Goal: Task Accomplishment & Management: Manage account settings

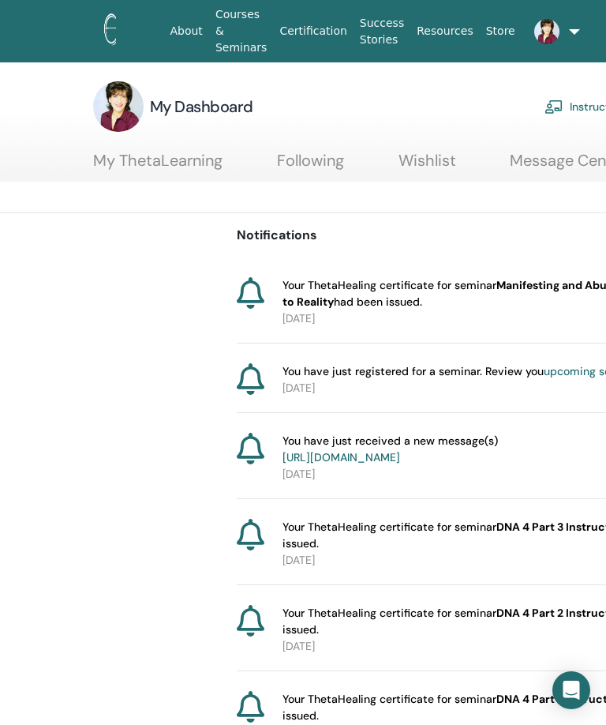
scroll to position [0, 210]
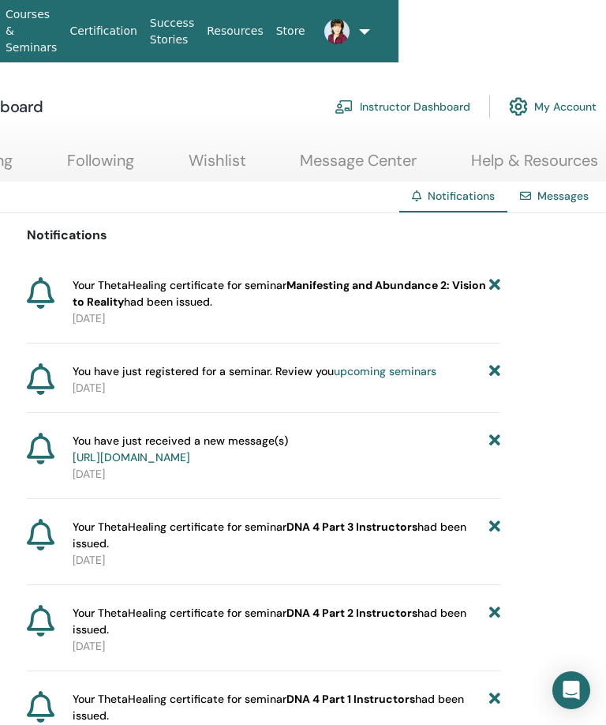
click at [381, 370] on link "upcoming seminars" at bounding box center [385, 371] width 103 height 14
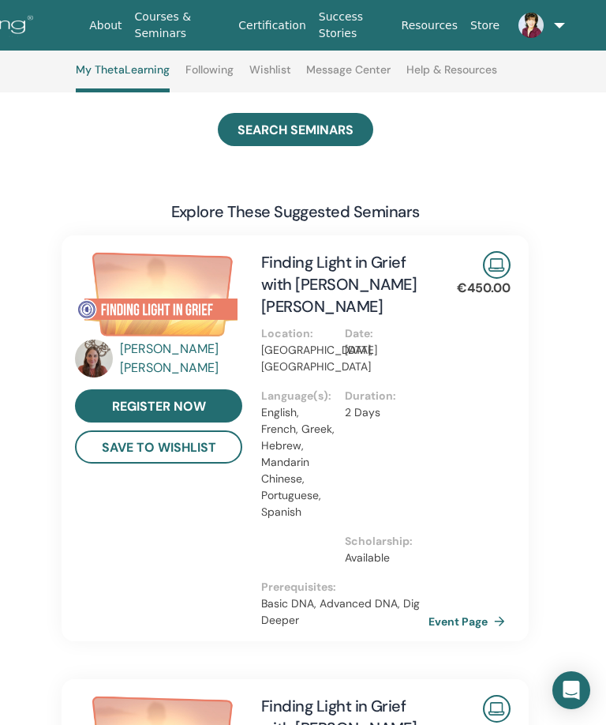
scroll to position [0, 254]
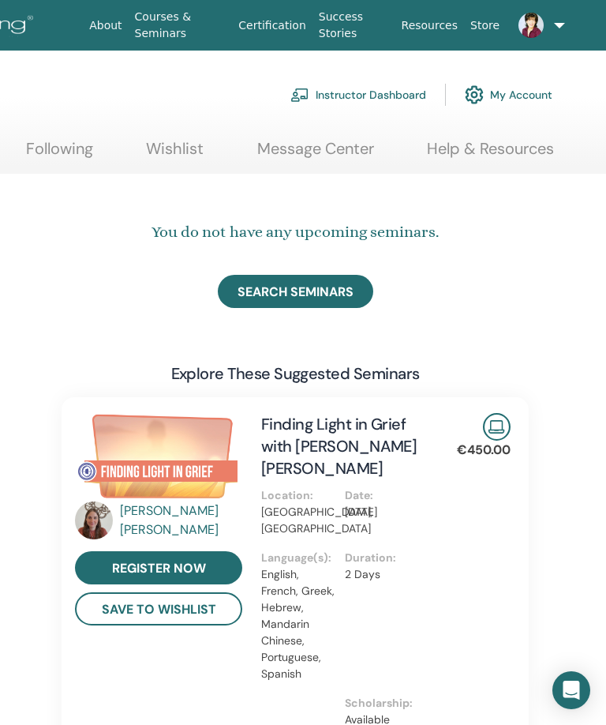
click at [541, 21] on img at bounding box center [531, 25] width 25 height 25
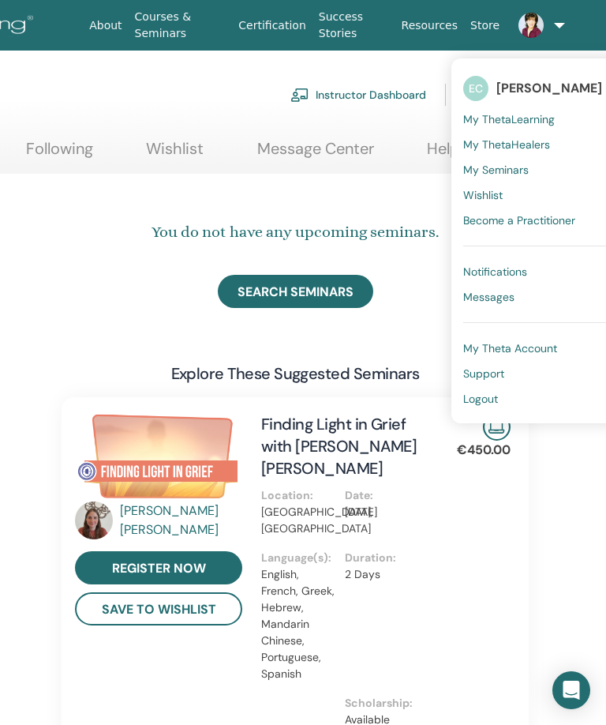
click at [516, 272] on span "Notifications" at bounding box center [495, 271] width 64 height 14
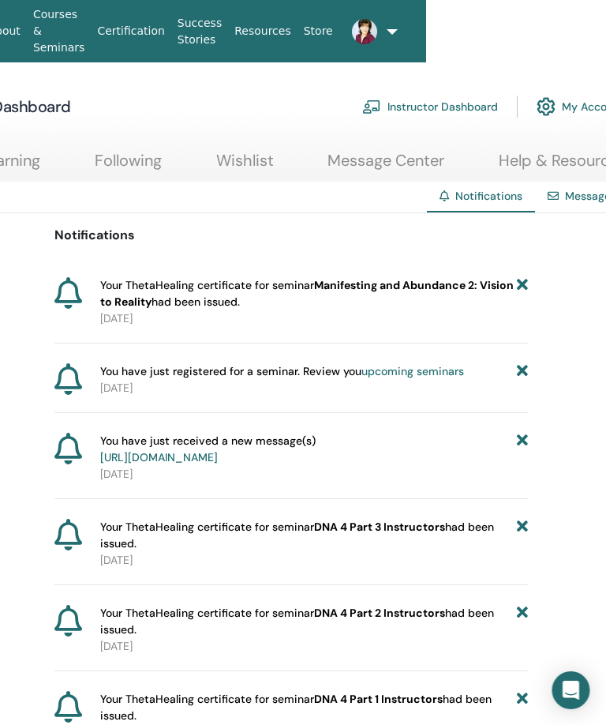
scroll to position [0, 191]
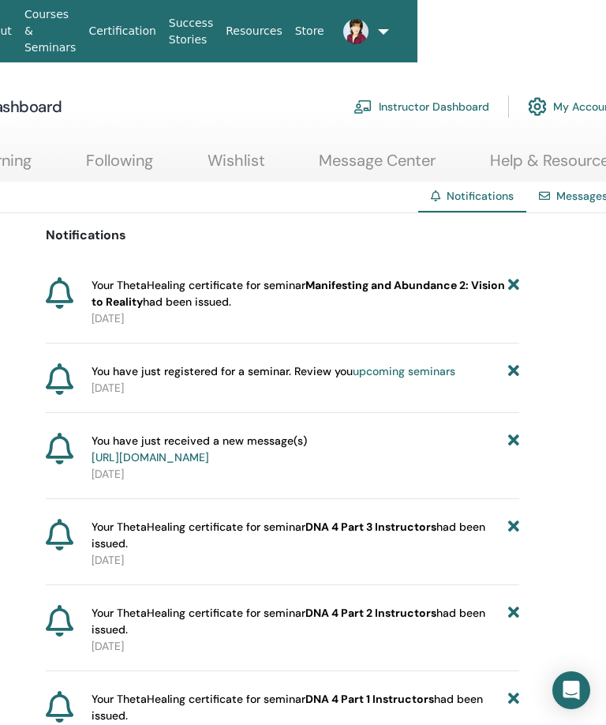
click at [516, 379] on icon at bounding box center [513, 371] width 11 height 17
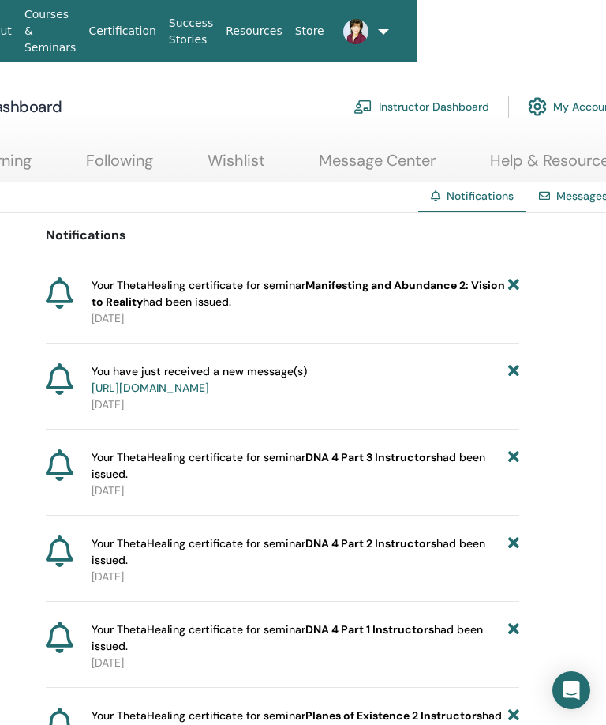
click at [389, 283] on b "Manifesting and Abundance 2: Vision to Reality" at bounding box center [299, 293] width 414 height 31
click at [474, 287] on b "Manifesting and Abundance 2: Vision to Reality" at bounding box center [299, 293] width 414 height 31
click at [203, 302] on span "Your ThetaHealing certificate for seminar Manifesting and Abundance 2: Vision t…" at bounding box center [300, 293] width 417 height 33
click at [368, 25] on span at bounding box center [357, 30] width 38 height 13
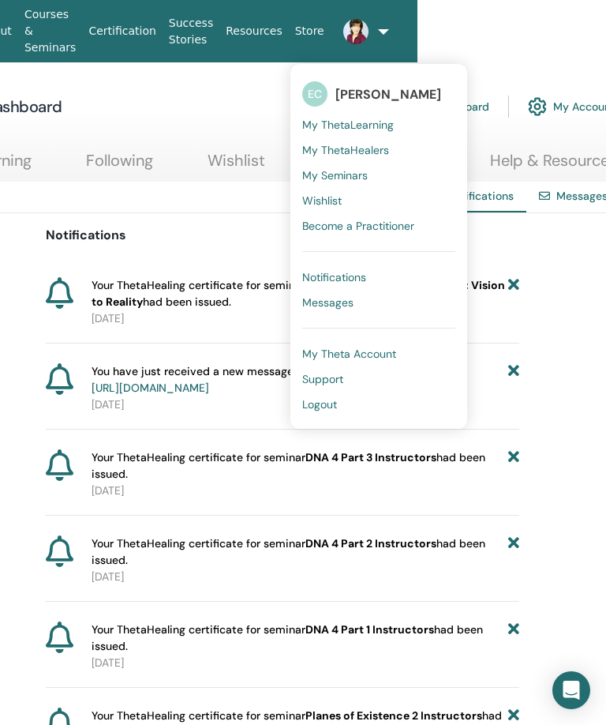
click at [342, 299] on span "Messages" at bounding box center [327, 302] width 51 height 14
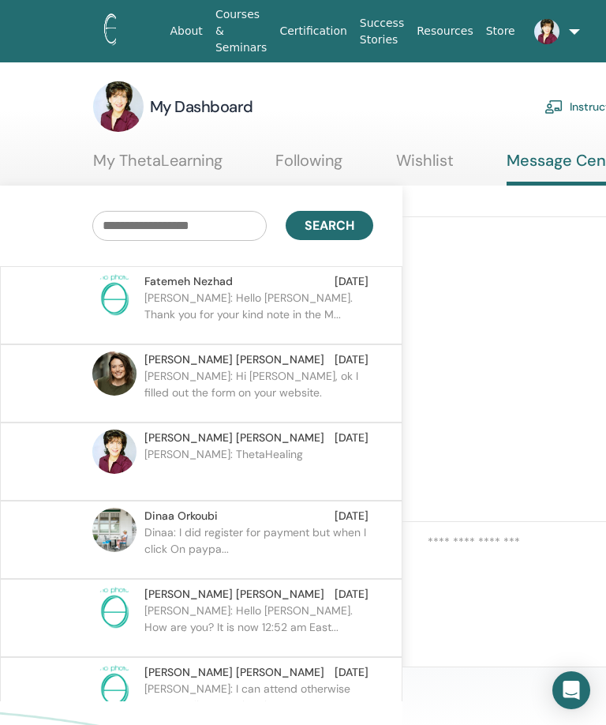
click at [553, 18] on link at bounding box center [541, 31] width 39 height 51
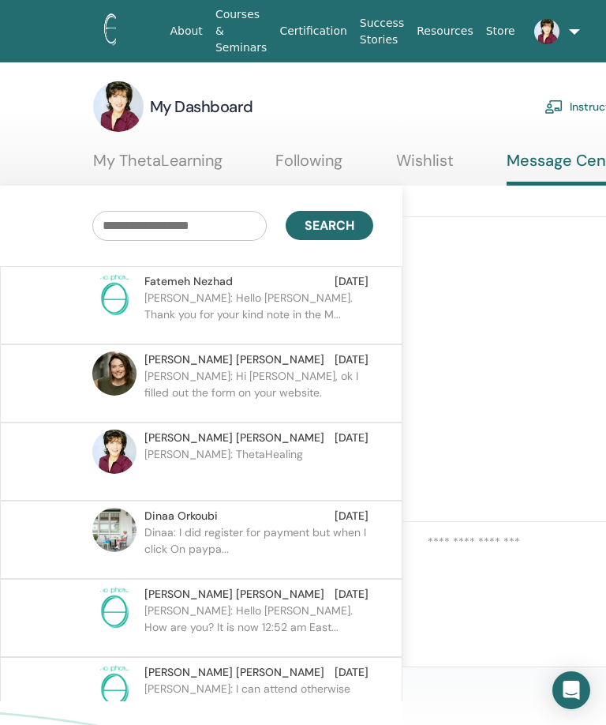
click at [574, 15] on ul "About Courses & Seminars Certification Success Stories Resources Store EC Ellen…" at bounding box center [362, 31] width 493 height 62
click at [549, 33] on img at bounding box center [546, 31] width 25 height 25
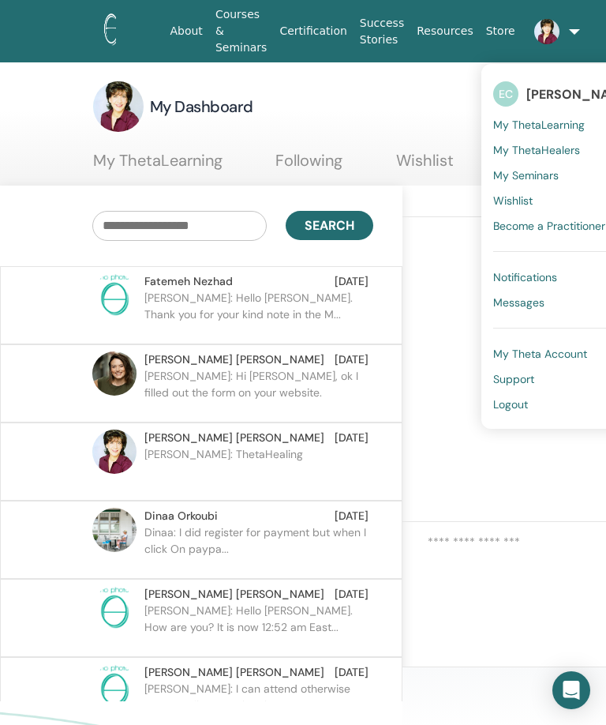
click at [545, 280] on span "Notifications" at bounding box center [525, 277] width 64 height 14
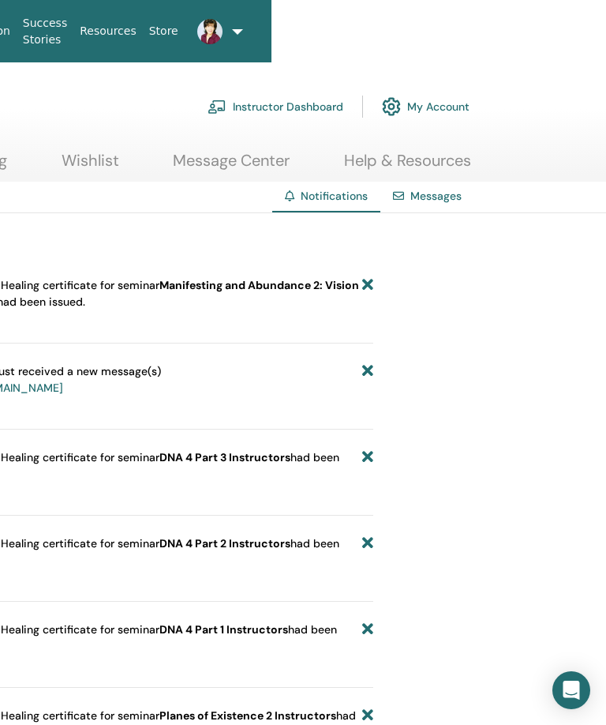
scroll to position [0, 341]
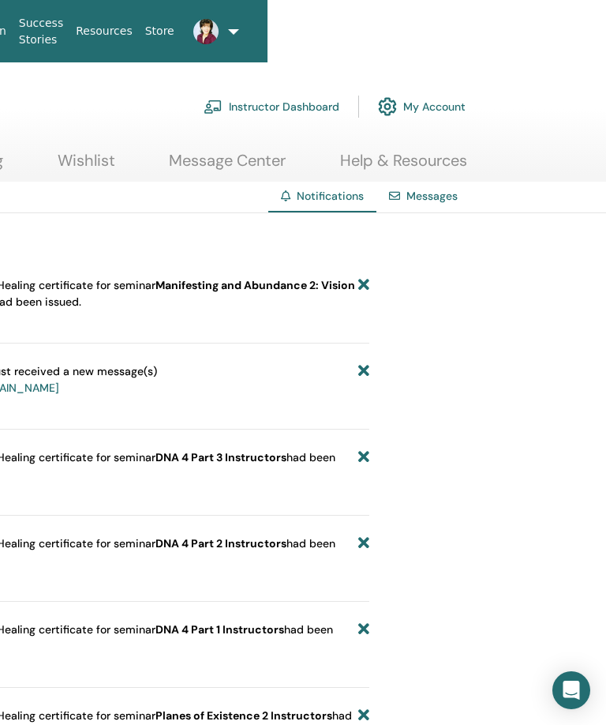
click at [220, 36] on link at bounding box center [200, 31] width 39 height 51
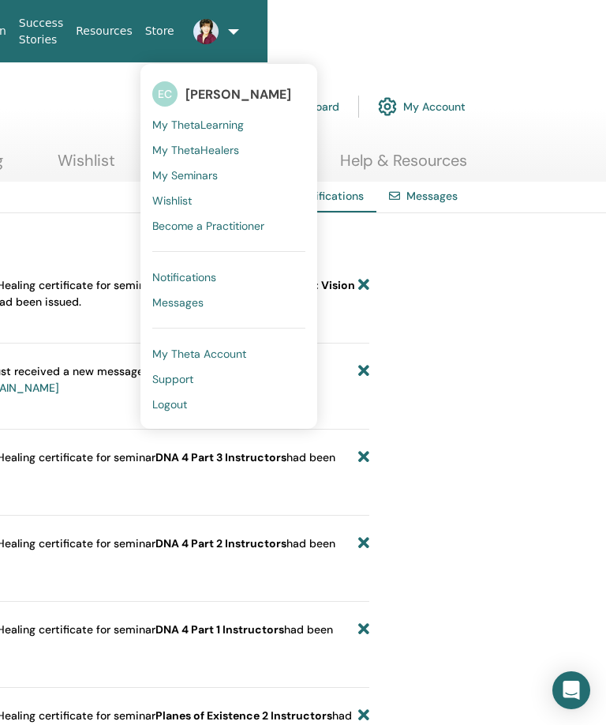
click at [189, 409] on link "Logout" at bounding box center [228, 404] width 153 height 25
